Goal: Task Accomplishment & Management: Use online tool/utility

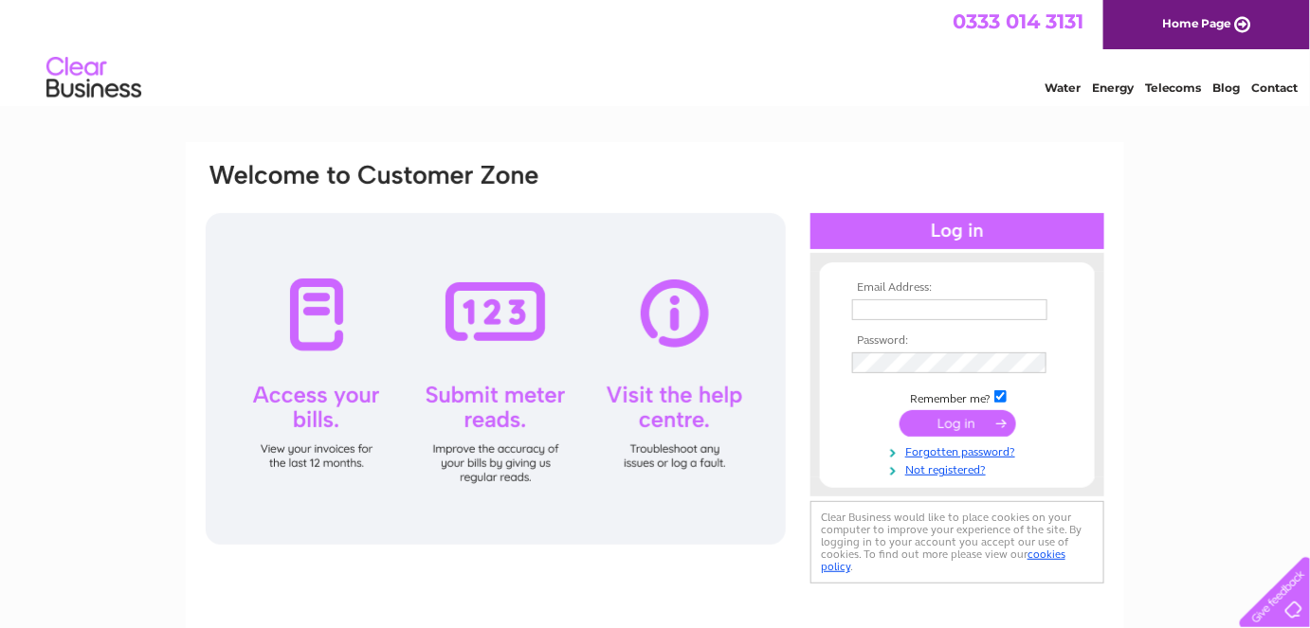
type input "carolynphilip8@gmail.com"
click at [957, 425] on input "submit" at bounding box center [957, 423] width 117 height 27
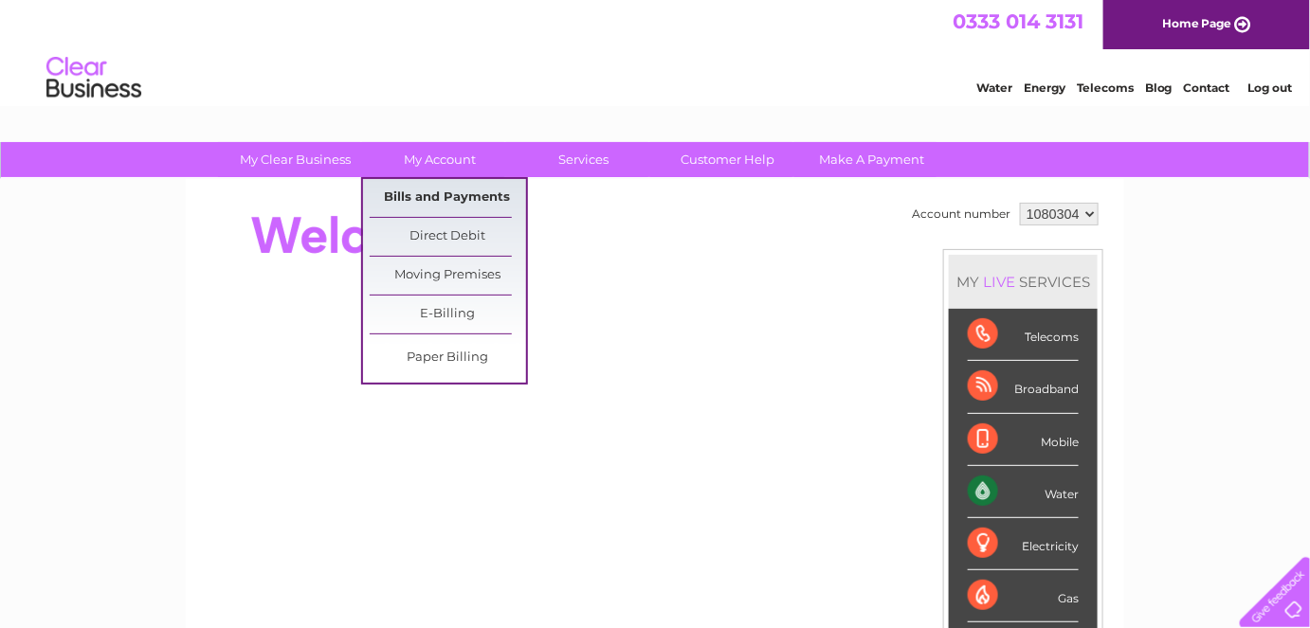
click at [420, 200] on link "Bills and Payments" at bounding box center [448, 198] width 156 height 38
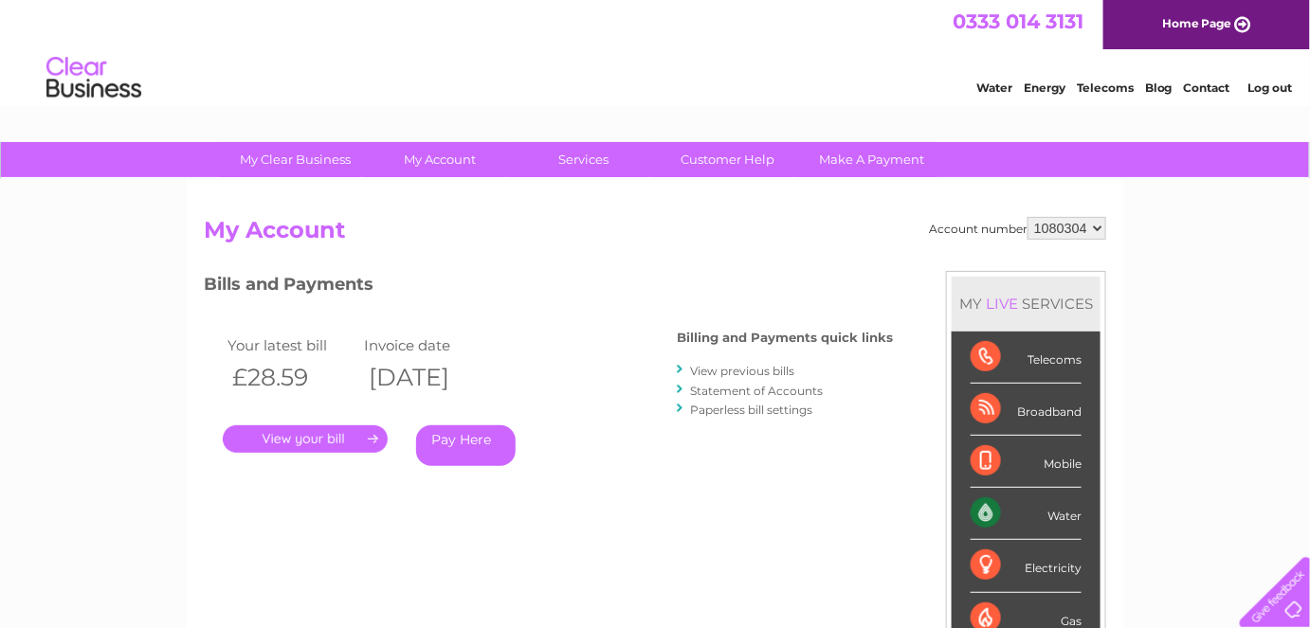
click at [283, 438] on link "." at bounding box center [305, 439] width 165 height 27
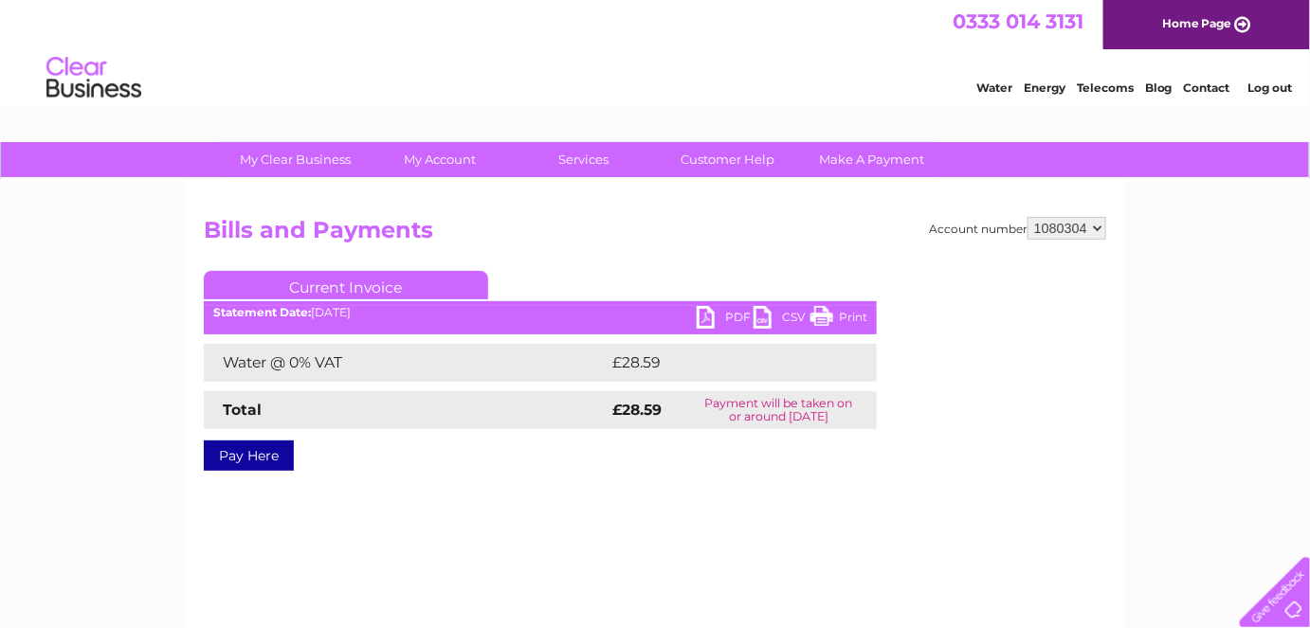
click at [700, 322] on link "PDF" at bounding box center [725, 319] width 57 height 27
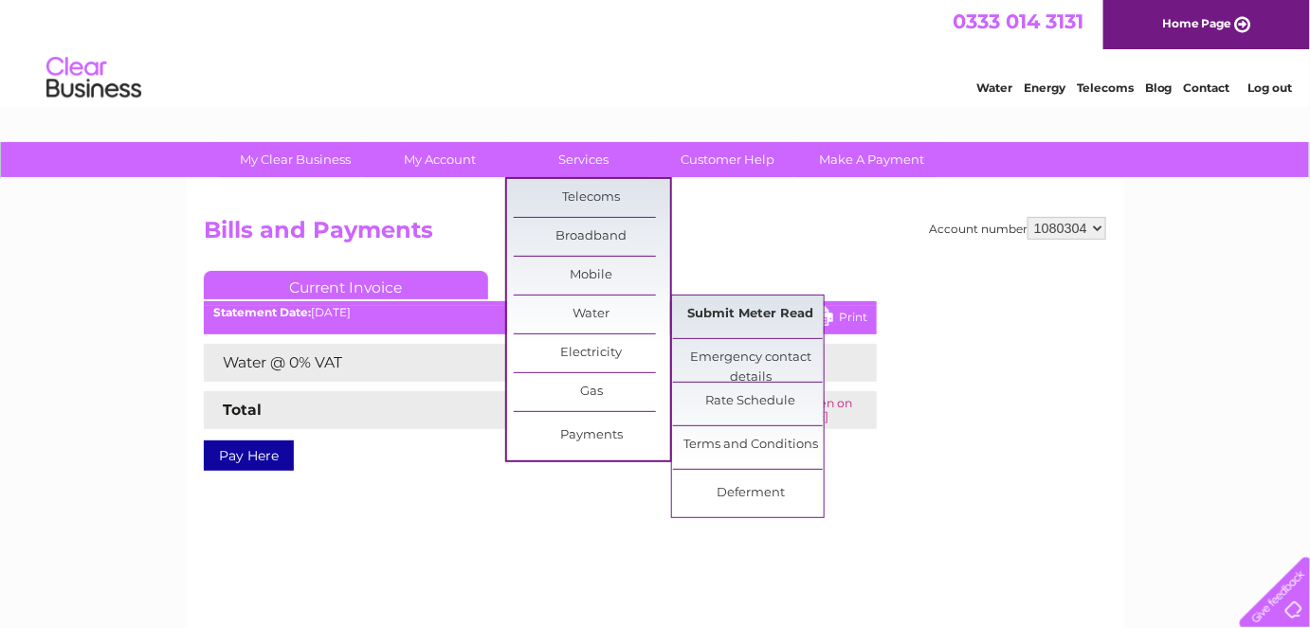
click at [730, 314] on link "Submit Meter Read" at bounding box center [751, 315] width 156 height 38
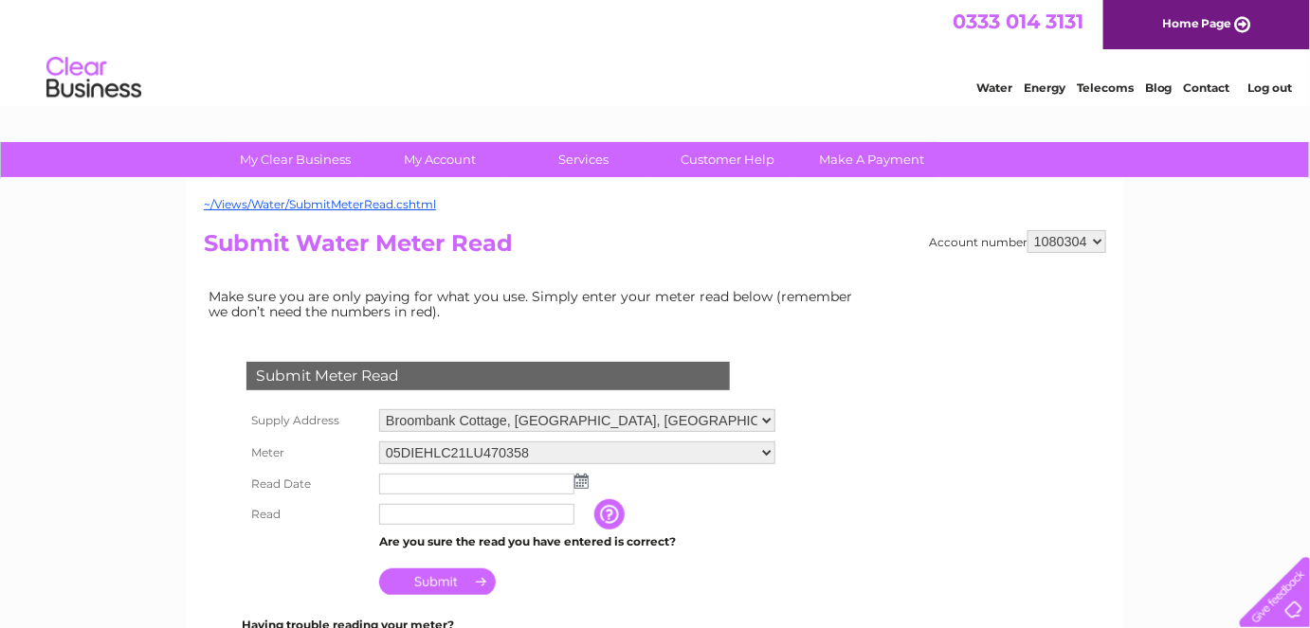
click at [578, 479] on img at bounding box center [581, 481] width 14 height 15
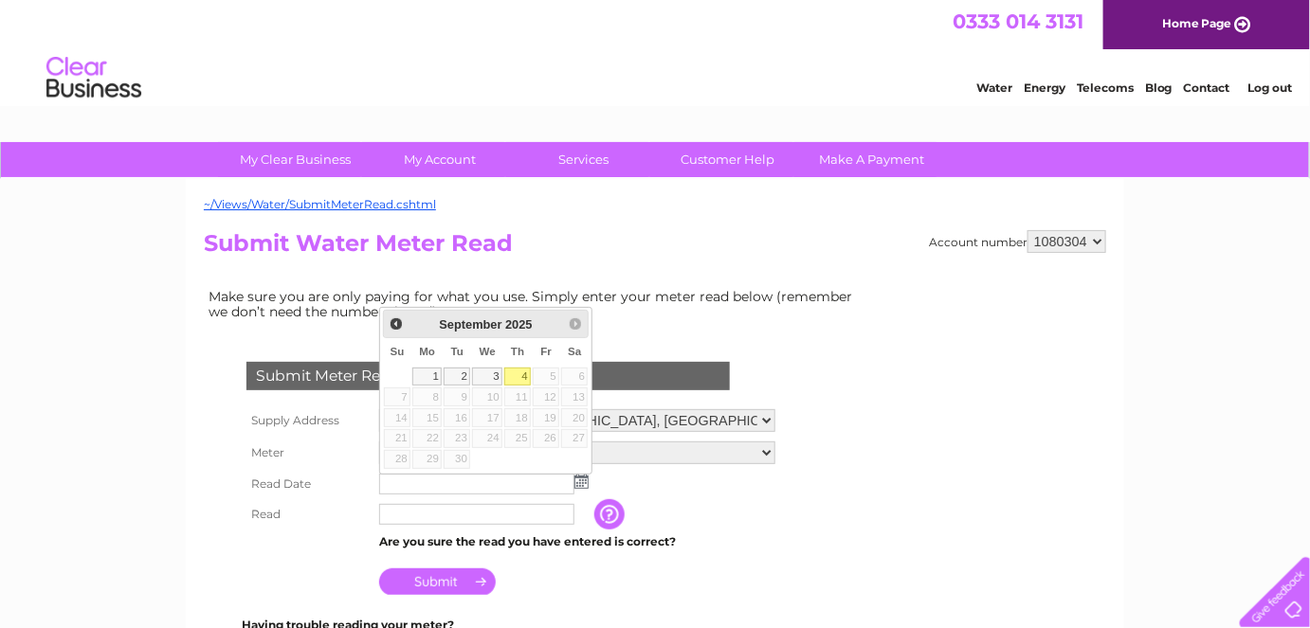
click at [522, 380] on link "4" at bounding box center [517, 377] width 27 height 19
type input "[DATE]"
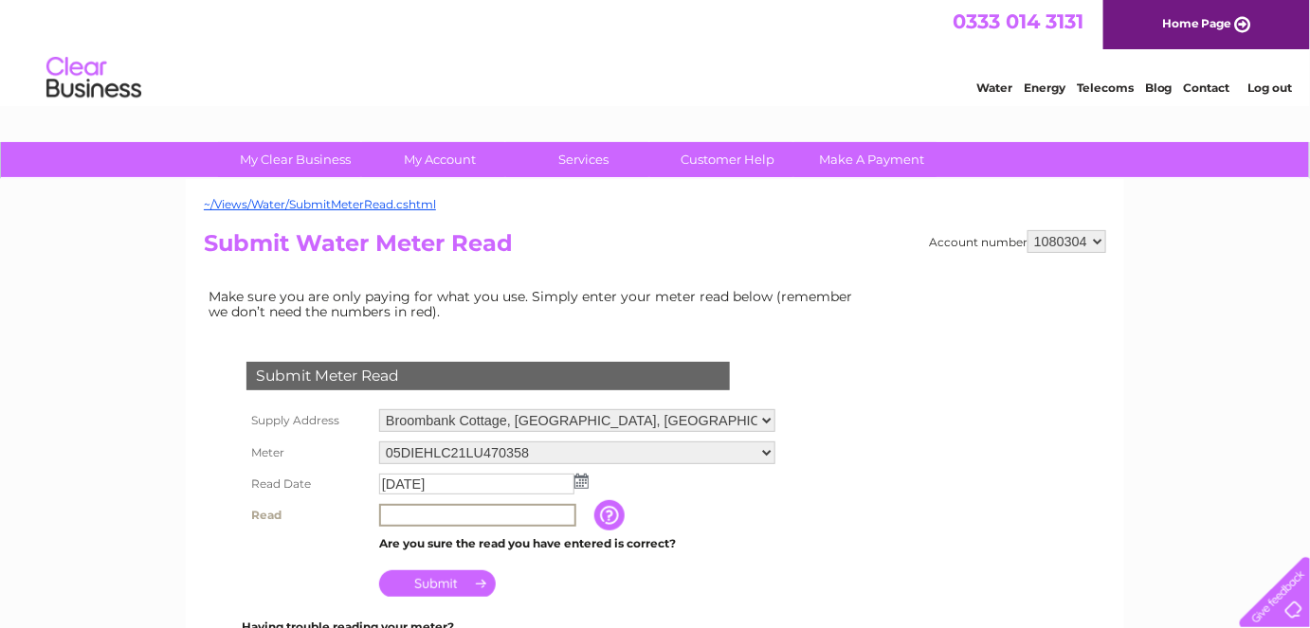
click at [440, 513] on input "text" at bounding box center [477, 515] width 197 height 23
click at [448, 584] on input "Submit" at bounding box center [437, 582] width 117 height 27
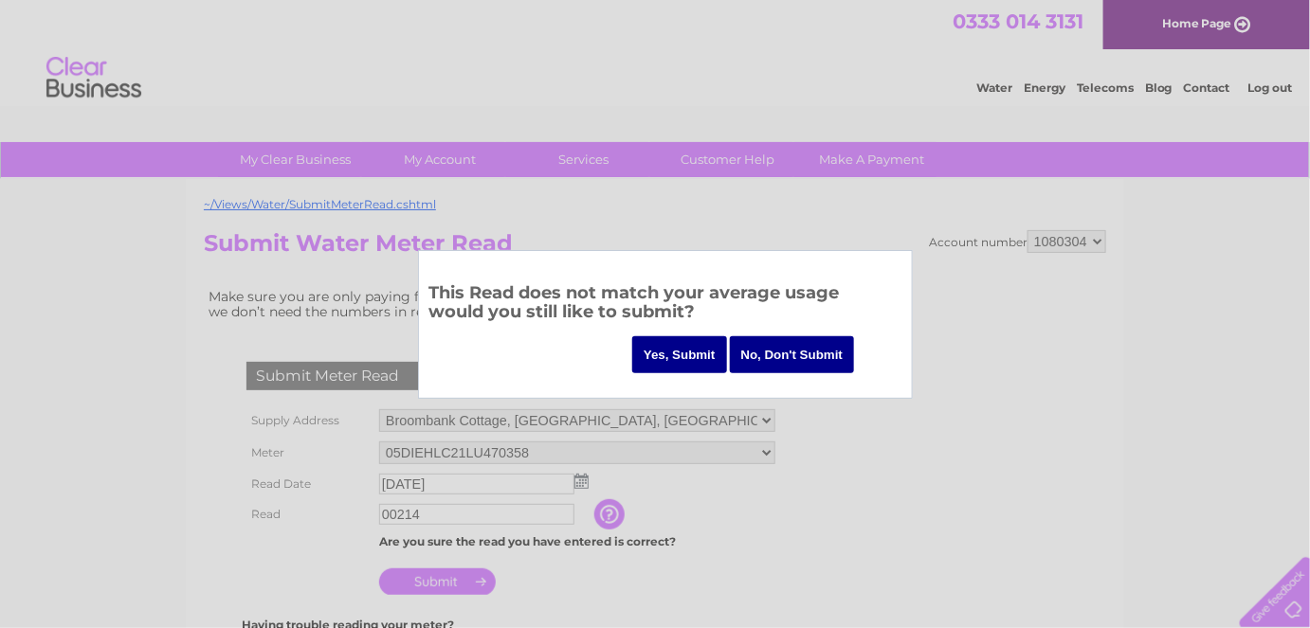
drag, startPoint x: 431, startPoint y: 512, endPoint x: 384, endPoint y: 512, distance: 47.4
click at [384, 512] on div at bounding box center [655, 314] width 1310 height 628
click at [798, 356] on input "No, Don't Submit" at bounding box center [792, 354] width 125 height 37
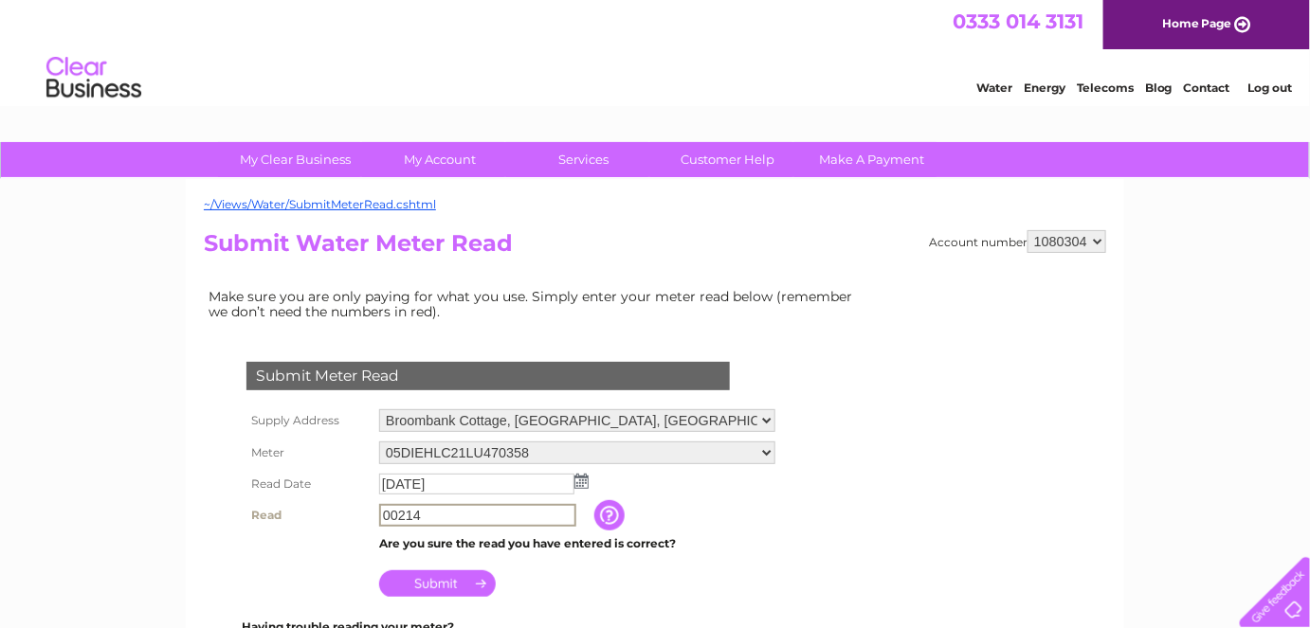
drag, startPoint x: 462, startPoint y: 518, endPoint x: 288, endPoint y: 526, distance: 174.5
click at [288, 526] on tr "Read 00214 The reading you have just taken from your water meter. Our records i…" at bounding box center [511, 515] width 538 height 32
type input "214"
click at [426, 579] on input "Submit" at bounding box center [437, 582] width 117 height 27
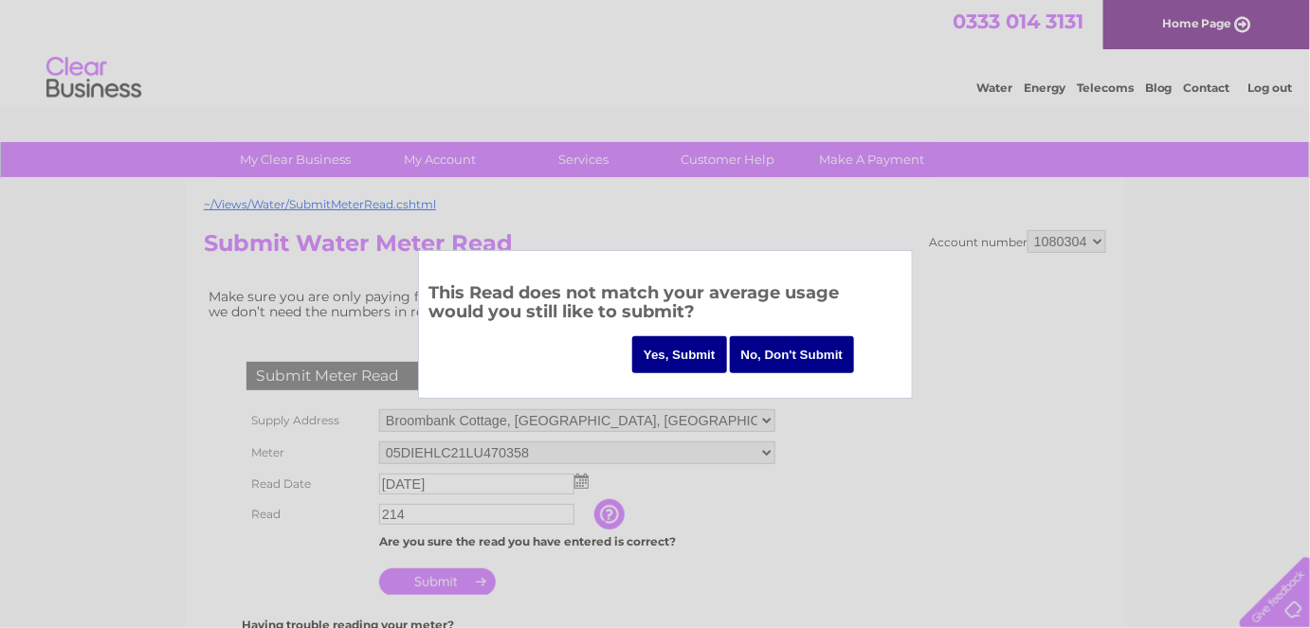
click at [680, 360] on input "Yes, Submit" at bounding box center [679, 354] width 95 height 37
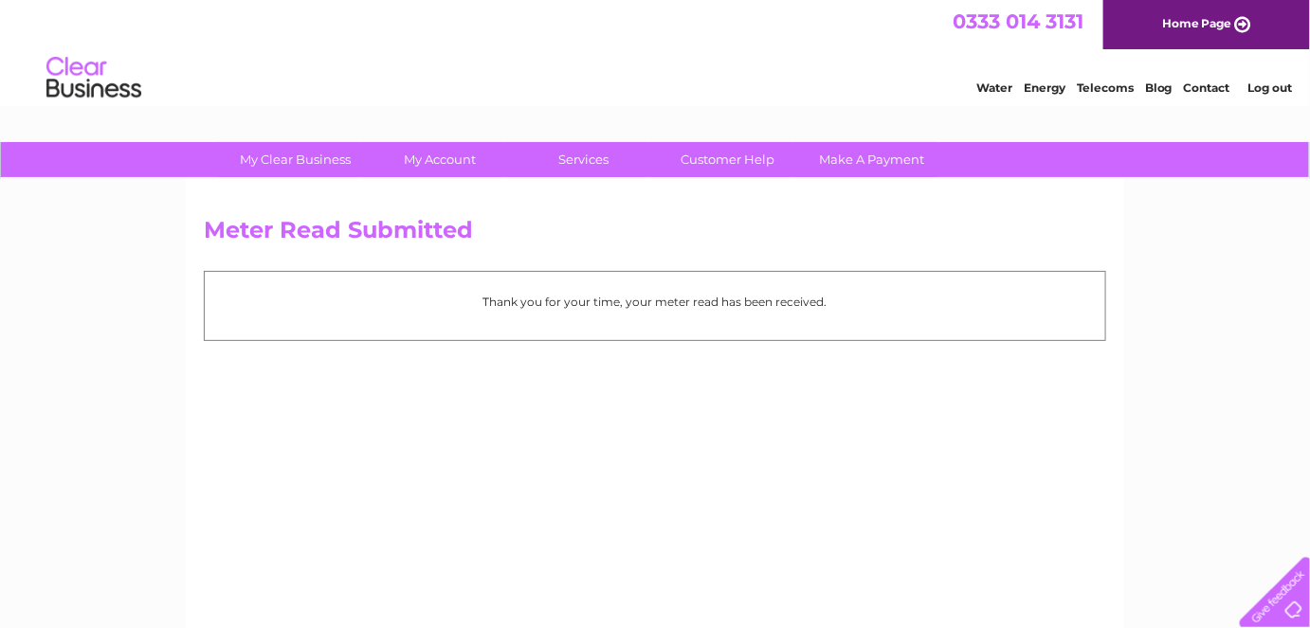
click at [1268, 86] on link "Log out" at bounding box center [1269, 88] width 45 height 14
